Goal: Information Seeking & Learning: Learn about a topic

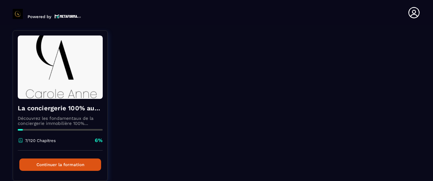
scroll to position [73, 0]
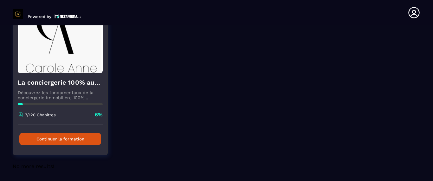
click at [85, 139] on button "Continuer la formation" at bounding box center [60, 139] width 82 height 12
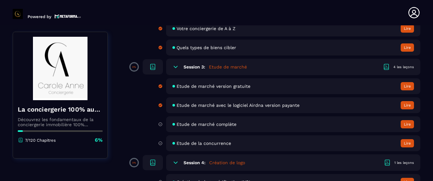
scroll to position [172, 0]
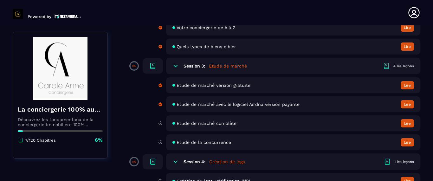
click at [152, 68] on icon at bounding box center [153, 66] width 8 height 8
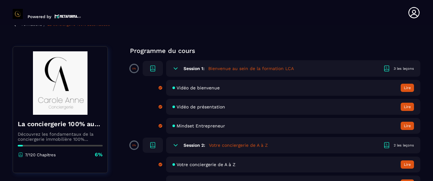
scroll to position [44, 0]
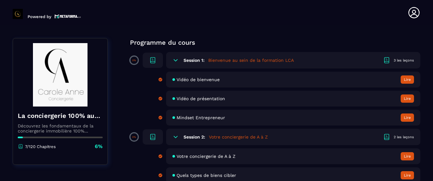
click at [387, 60] on icon at bounding box center [387, 60] width 8 height 8
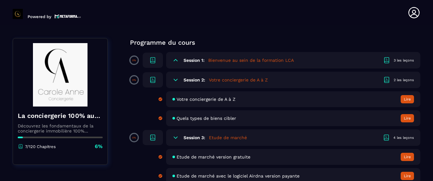
click at [387, 60] on icon at bounding box center [387, 60] width 8 height 8
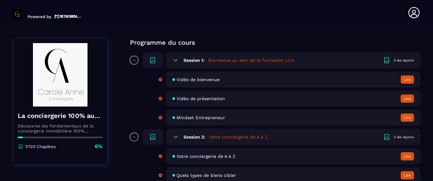
click at [152, 60] on icon at bounding box center [153, 59] width 4 height 5
click at [134, 62] on span at bounding box center [134, 60] width 7 height 7
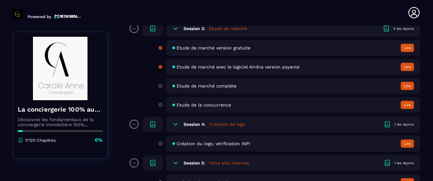
scroll to position [211, 0]
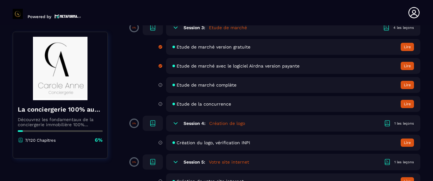
click at [186, 89] on div "Etude de marché complète Lire" at bounding box center [293, 85] width 254 height 16
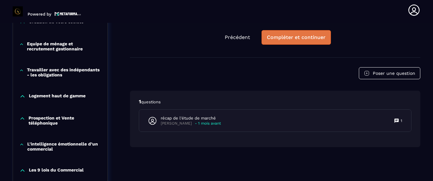
scroll to position [385, 0]
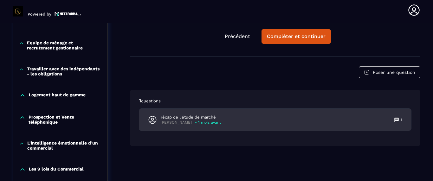
click at [211, 121] on div "[PERSON_NAME] - 1 mois avant" at bounding box center [191, 122] width 60 height 5
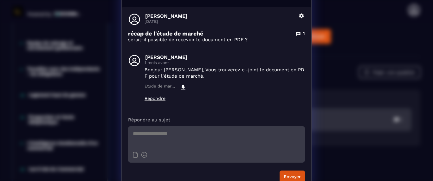
scroll to position [28, 0]
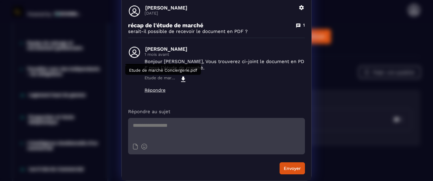
click at [181, 78] on icon "Modal window" at bounding box center [183, 79] width 4 height 5
click at [342, 68] on div "Détails des questions [PERSON_NAME] [DATE] [PERSON_NAME] récap de l'étude de ma…" at bounding box center [216, 76] width 433 height 209
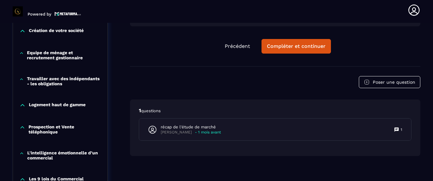
scroll to position [374, 0]
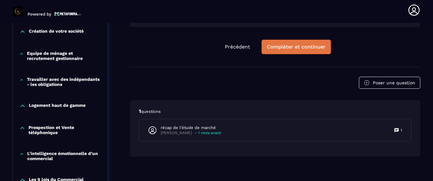
click at [313, 48] on div "Compléter et continuer" at bounding box center [296, 47] width 59 height 6
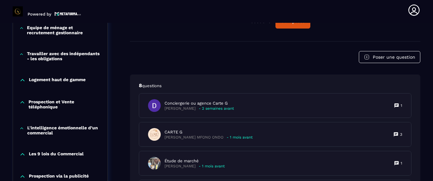
scroll to position [402, 0]
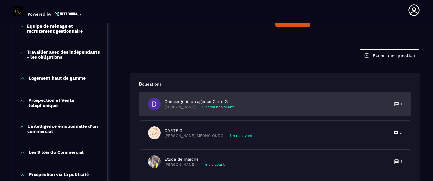
click at [196, 103] on p "Conciergerie ou agence Carte G" at bounding box center [199, 102] width 69 height 6
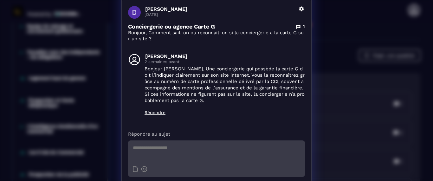
scroll to position [49, 0]
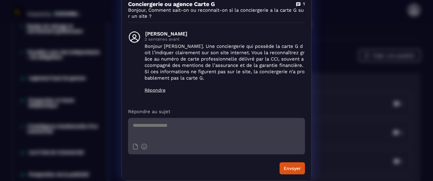
click at [326, 149] on div "Détails des questions [PERSON_NAME] [DATE] Supprimer Conciergerie ou agence Car…" at bounding box center [216, 66] width 433 height 230
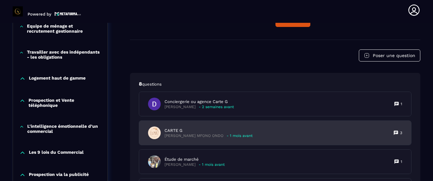
click at [192, 138] on p "[PERSON_NAME] MFONO ONDO" at bounding box center [194, 135] width 59 height 5
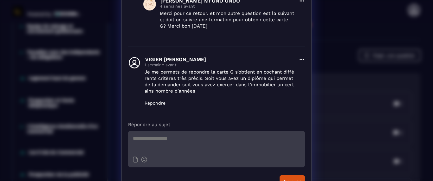
scroll to position [176, 0]
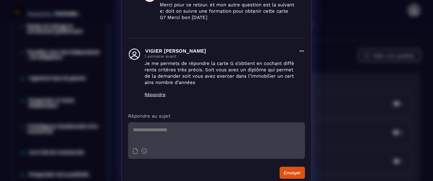
click at [366, 120] on div "Détails des questions [PERSON_NAME] MFONO ONDO [DATE] Supprimer CARTE G 3 Bonjo…" at bounding box center [216, 4] width 433 height 361
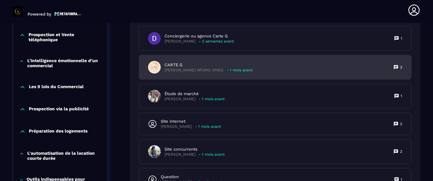
scroll to position [471, 0]
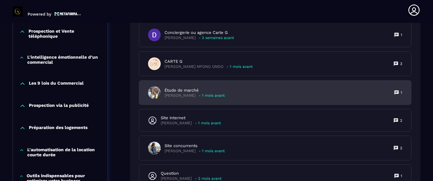
click at [258, 99] on div "Étude de marché [PERSON_NAME] - 1 mois avant 1" at bounding box center [275, 93] width 272 height 24
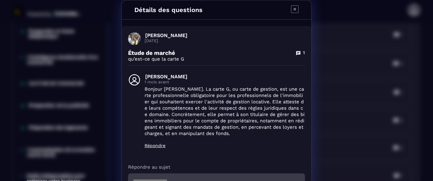
click at [357, 160] on div "Détails des questions [PERSON_NAME] [DATE] Étude de marché 1 qu’est-ce que la c…" at bounding box center [216, 118] width 433 height 236
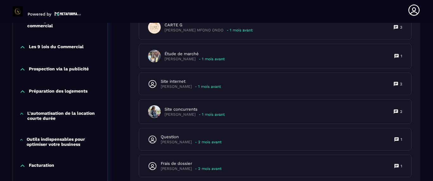
scroll to position [511, 0]
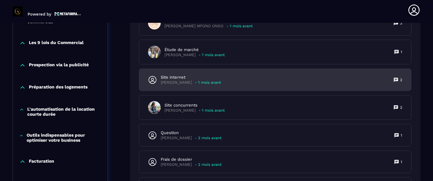
click at [307, 80] on div "Site internet Claire - 1 mois avant 2" at bounding box center [275, 80] width 272 height 22
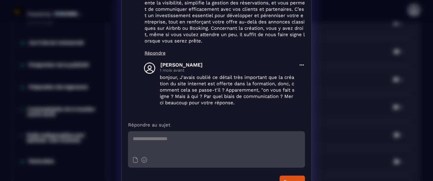
scroll to position [154, 0]
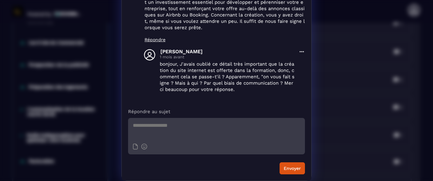
click at [337, 142] on div "Détails des questions Claire [DATE] Supprimer Site internet 2 Dans la vidéo il …" at bounding box center [216, 13] width 433 height 335
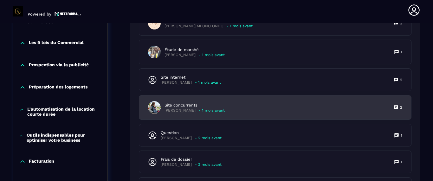
click at [222, 115] on div "Site concurrents [PERSON_NAME] - 1 mois avant 2" at bounding box center [275, 107] width 272 height 24
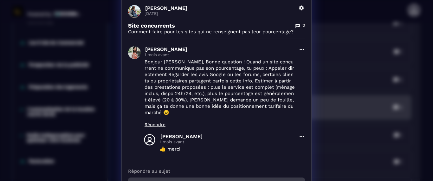
scroll to position [81, 0]
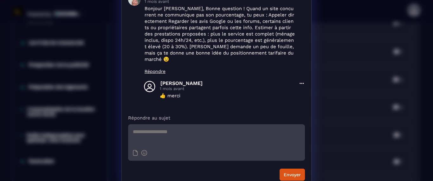
click at [334, 147] on div "Détails des questions [PERSON_NAME] [DATE] Supprimer Site concurrents 2 Comment…" at bounding box center [216, 53] width 433 height 268
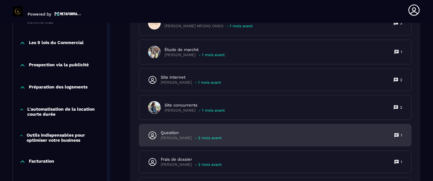
click at [247, 138] on div "Question [PERSON_NAME] - 2 mois avant 1" at bounding box center [275, 135] width 272 height 22
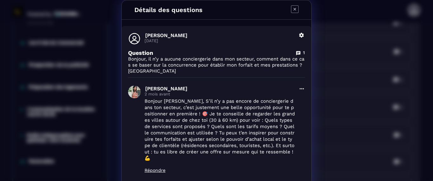
click at [326, 160] on div "Détails des questions [PERSON_NAME] [DATE] Supprimer Question 1 Bonjour, il n’y…" at bounding box center [216, 130] width 433 height 261
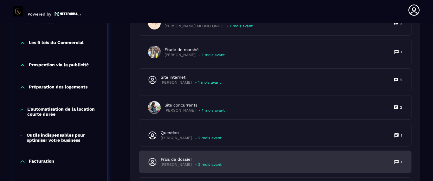
click at [289, 160] on div "Frais de dossier [PERSON_NAME] - 2 mois avant 1" at bounding box center [275, 162] width 272 height 22
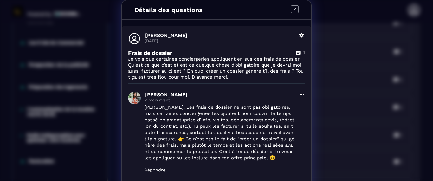
click at [324, 163] on div "Détails des questions [PERSON_NAME] [DATE] Supprimer Frais de dossier 1 Je vois…" at bounding box center [216, 130] width 433 height 261
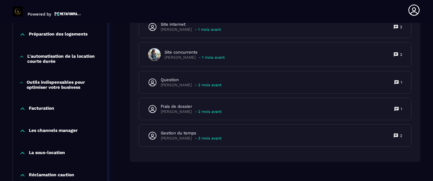
scroll to position [567, 0]
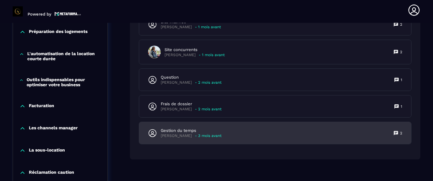
click at [303, 135] on div "Gestion du temps [PERSON_NAME] - 3 mois avant 2" at bounding box center [275, 133] width 272 height 22
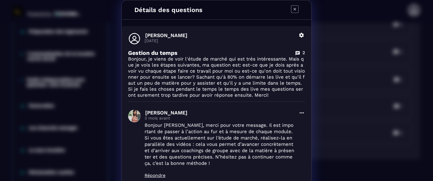
click at [345, 124] on div "Détails des questions [PERSON_NAME] [DATE] Supprimer Gestion du temps 2 Bonjour…" at bounding box center [216, 180] width 433 height 361
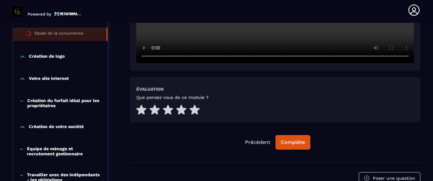
scroll to position [280, 0]
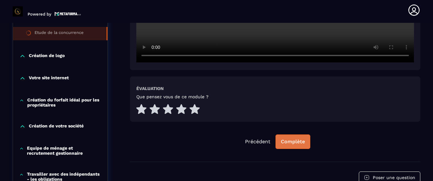
click at [297, 141] on div "Complète" at bounding box center [293, 142] width 24 height 6
click at [289, 141] on div "Continuer" at bounding box center [293, 142] width 25 height 6
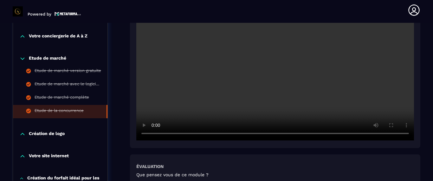
scroll to position [205, 0]
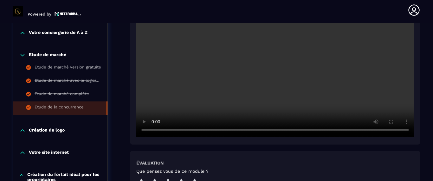
click at [55, 131] on p "Création de logo" at bounding box center [47, 130] width 36 height 6
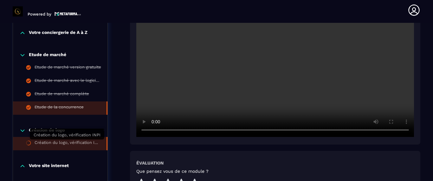
click at [57, 141] on div "Création du logo, vérification INPI" at bounding box center [68, 143] width 66 height 7
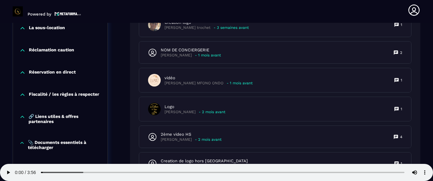
scroll to position [799, 0]
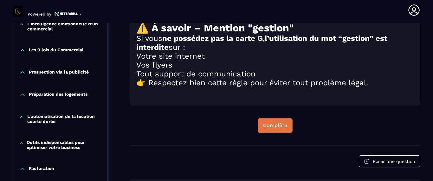
click at [277, 129] on div "Complète" at bounding box center [275, 125] width 24 height 6
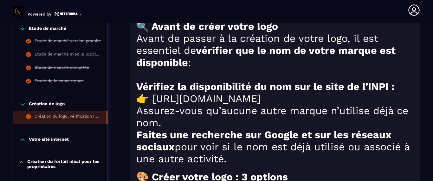
scroll to position [513, 0]
click at [24, 143] on icon at bounding box center [22, 140] width 6 height 6
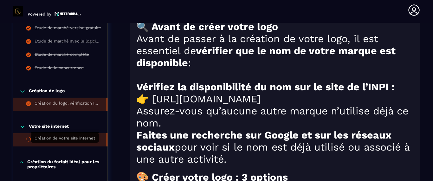
click at [50, 143] on div "Création de votre site internet" at bounding box center [65, 139] width 61 height 7
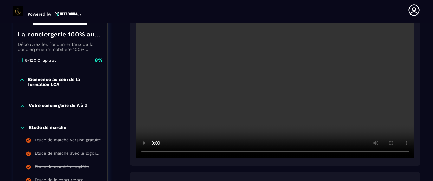
scroll to position [169, 0]
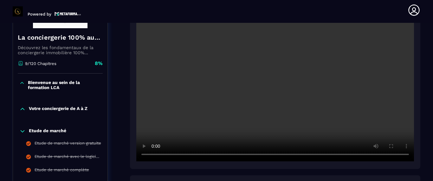
click at [176, 85] on video at bounding box center [275, 68] width 278 height 185
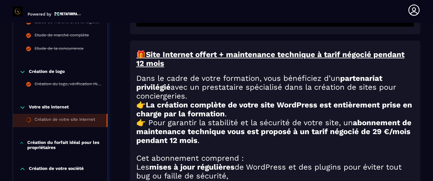
scroll to position [305, 0]
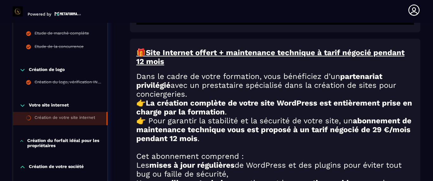
click at [80, 139] on p "Création du forfait idéal pour les propriétaires" at bounding box center [64, 143] width 74 height 10
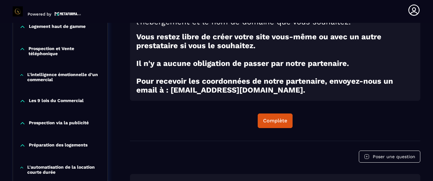
scroll to position [511, 0]
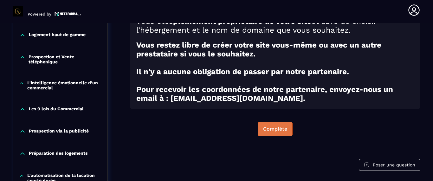
click at [275, 132] on div "Complète" at bounding box center [275, 129] width 24 height 6
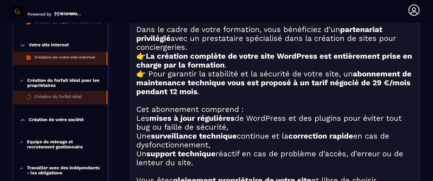
scroll to position [352, 0]
click at [68, 95] on div "Création du forfait idéal" at bounding box center [58, 97] width 47 height 7
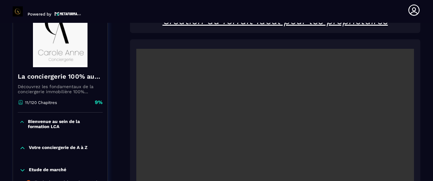
scroll to position [66, 0]
